Goal: Navigation & Orientation: Find specific page/section

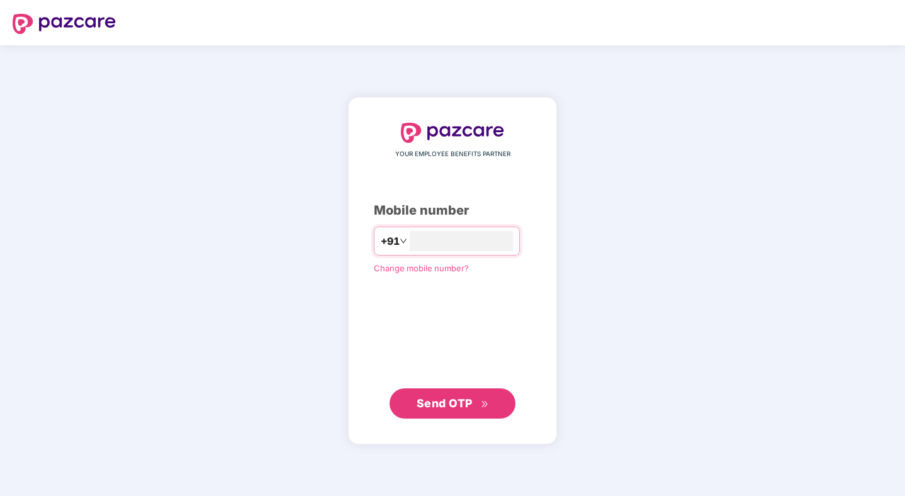
type input "**********"
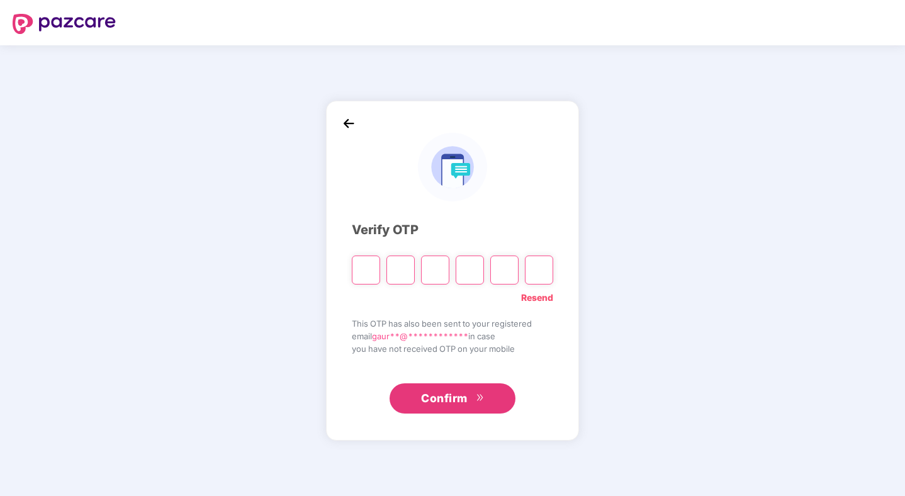
type input "*"
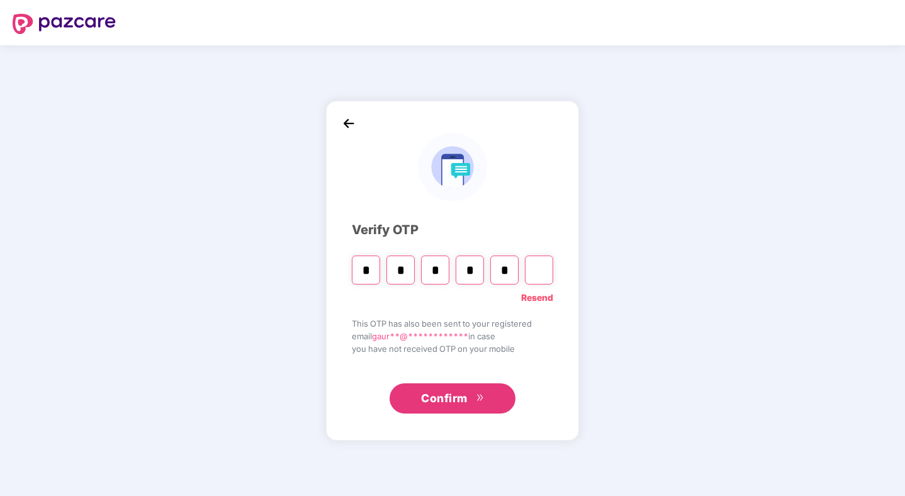
type input "*"
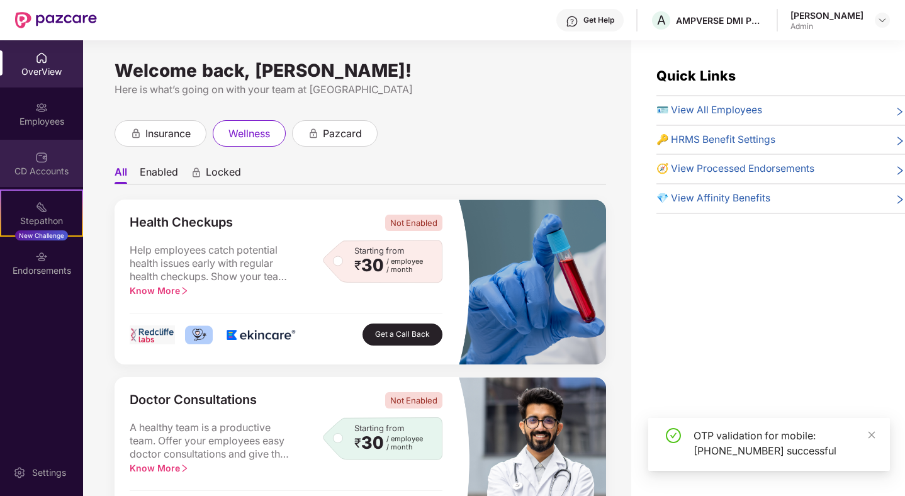
click at [42, 154] on img at bounding box center [41, 157] width 13 height 13
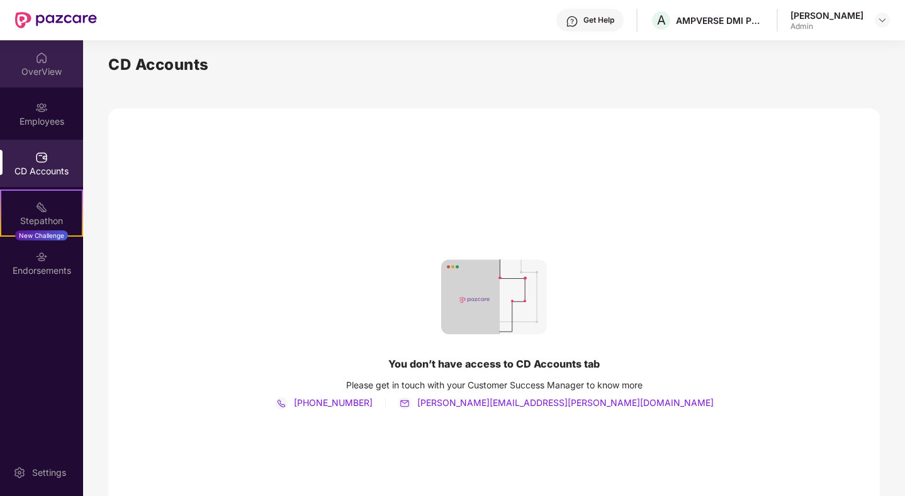
click at [52, 66] on div "OverView" at bounding box center [41, 71] width 83 height 13
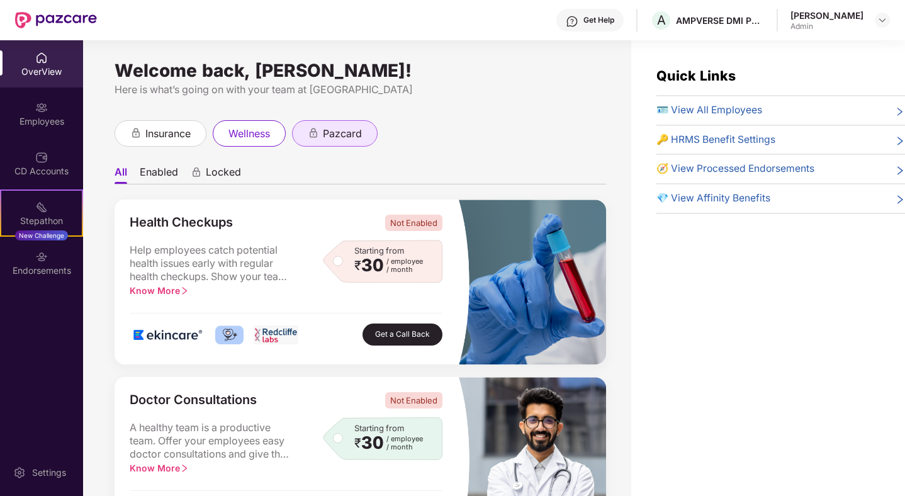
click at [336, 132] on span "pazcard" at bounding box center [342, 134] width 39 height 16
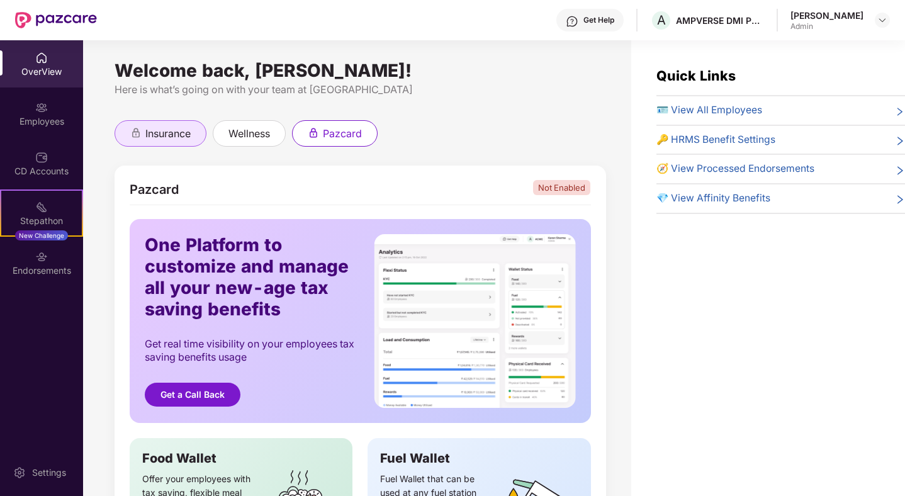
click at [169, 127] on span "insurance" at bounding box center [167, 134] width 45 height 16
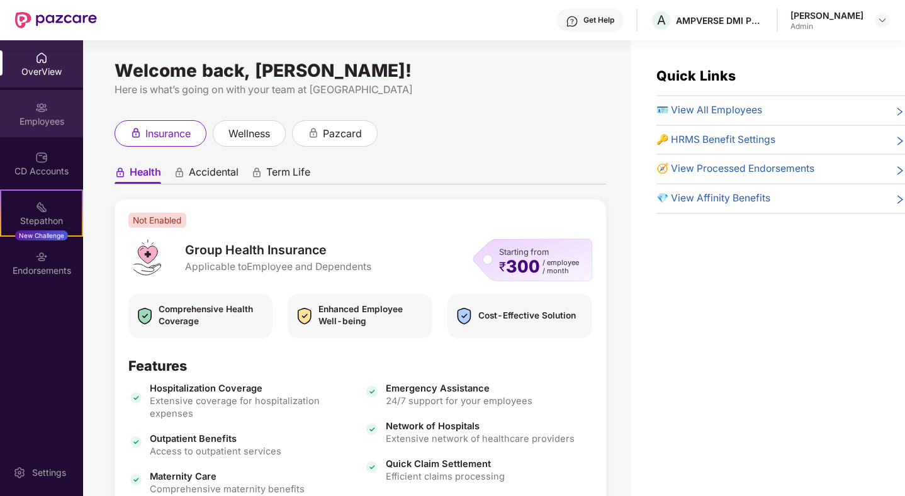
click at [52, 128] on div "Employees" at bounding box center [41, 113] width 83 height 47
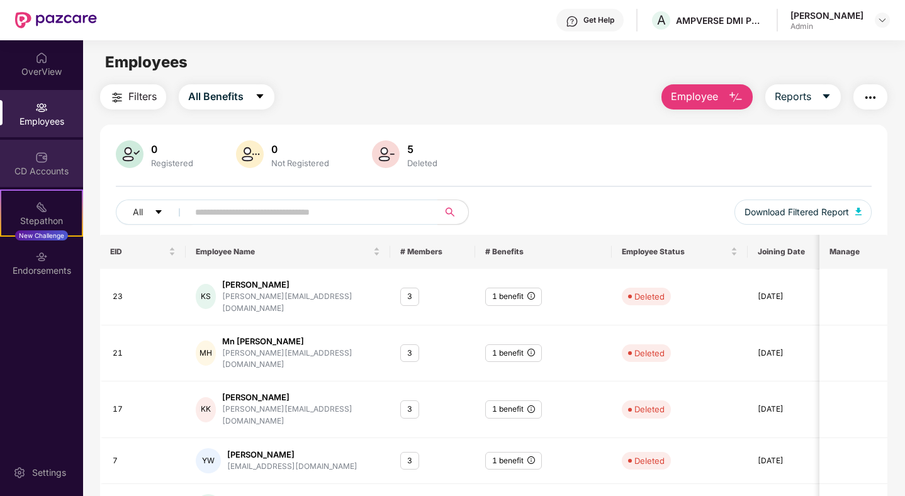
click at [52, 152] on div "CD Accounts" at bounding box center [41, 163] width 83 height 47
